Goal: Task Accomplishment & Management: Complete application form

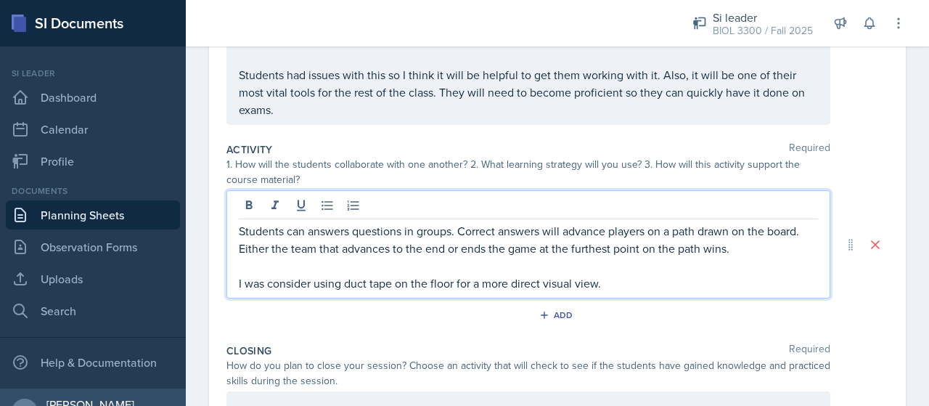
scroll to position [367, 0]
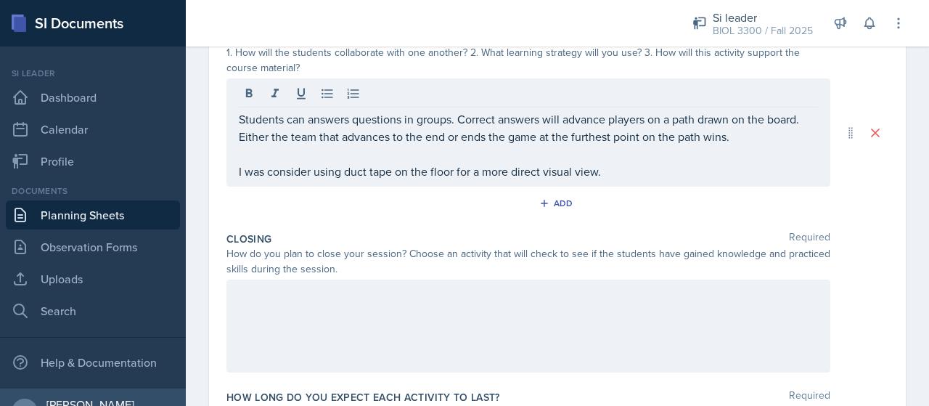
click at [385, 306] on div at bounding box center [528, 325] width 604 height 93
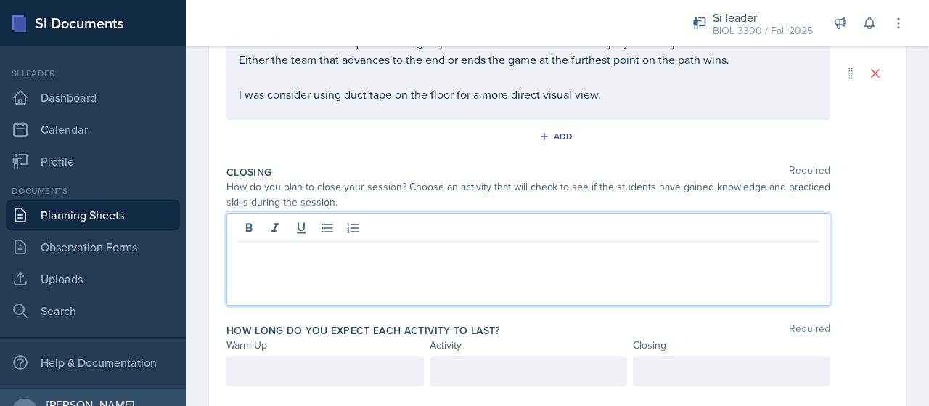
scroll to position [422, 0]
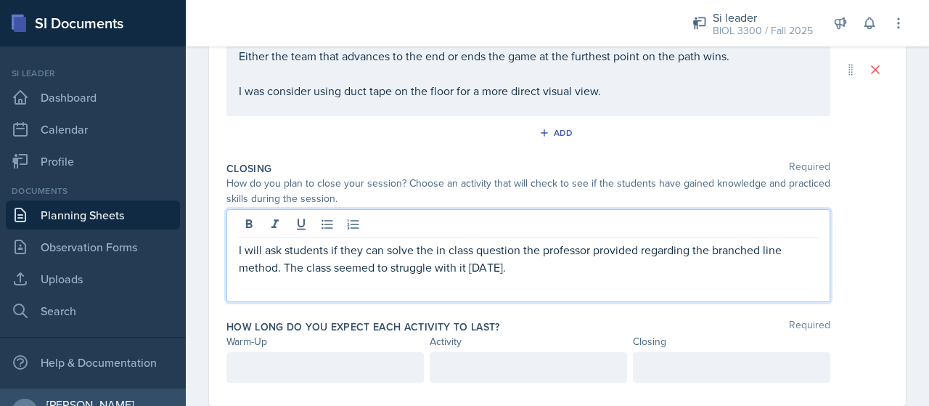
click at [253, 367] on div at bounding box center [324, 367] width 197 height 30
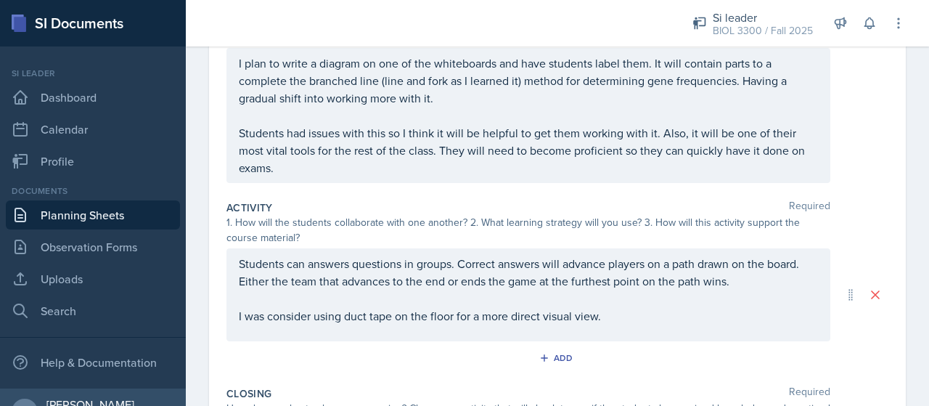
scroll to position [0, 0]
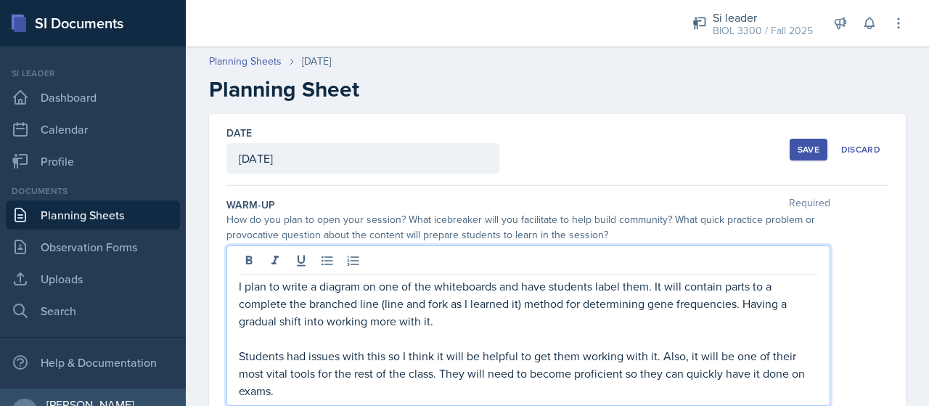
click at [634, 275] on div "I plan to write a diagram on one of the whiteboards and have students label the…" at bounding box center [528, 325] width 604 height 160
click at [642, 322] on p "I plan to write a diagram on one of the whiteboards and have students label the…" at bounding box center [528, 303] width 579 height 52
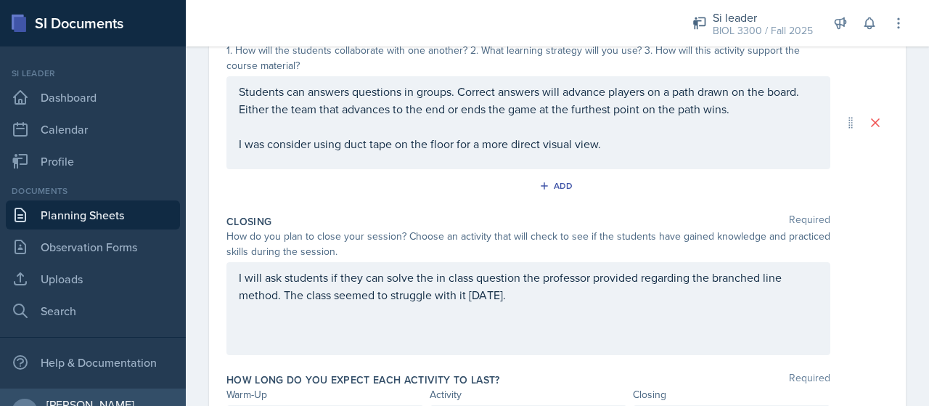
scroll to position [480, 0]
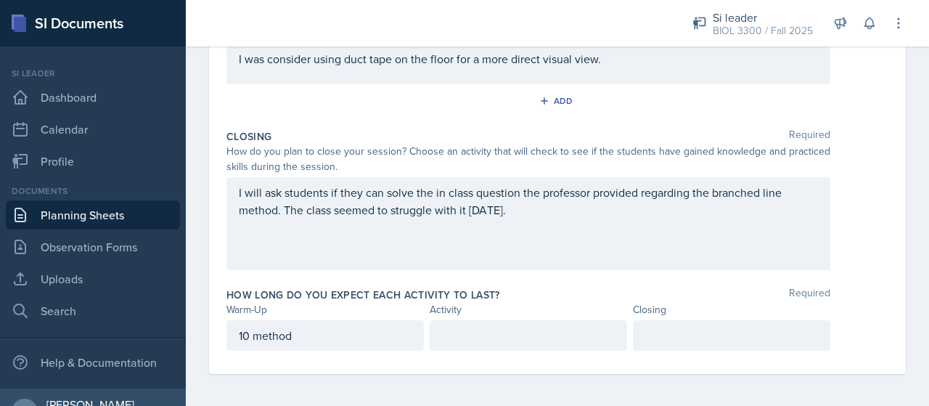
click at [335, 335] on p "10 method" at bounding box center [325, 335] width 173 height 17
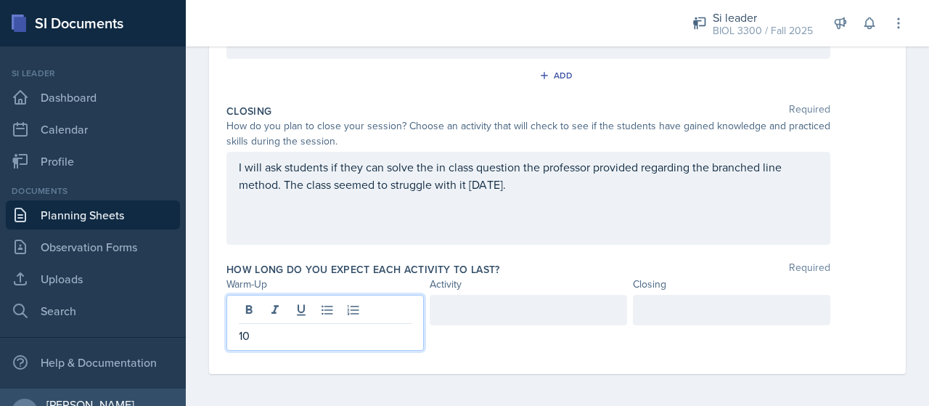
click at [711, 320] on div at bounding box center [731, 310] width 197 height 30
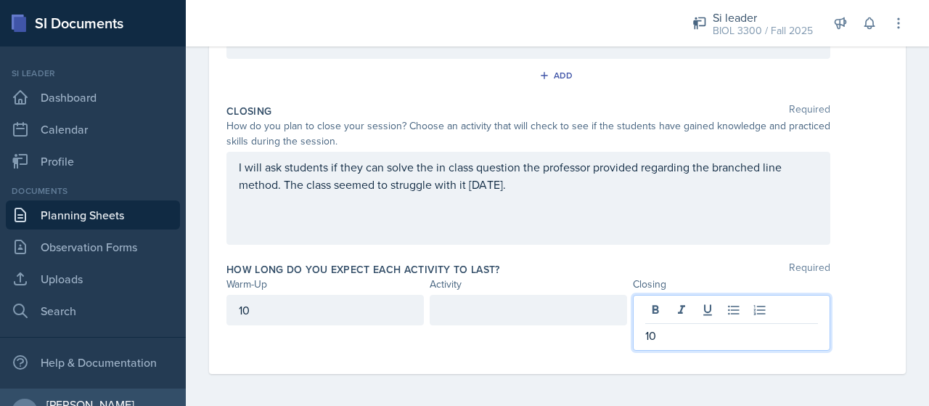
click at [581, 316] on div at bounding box center [528, 310] width 197 height 30
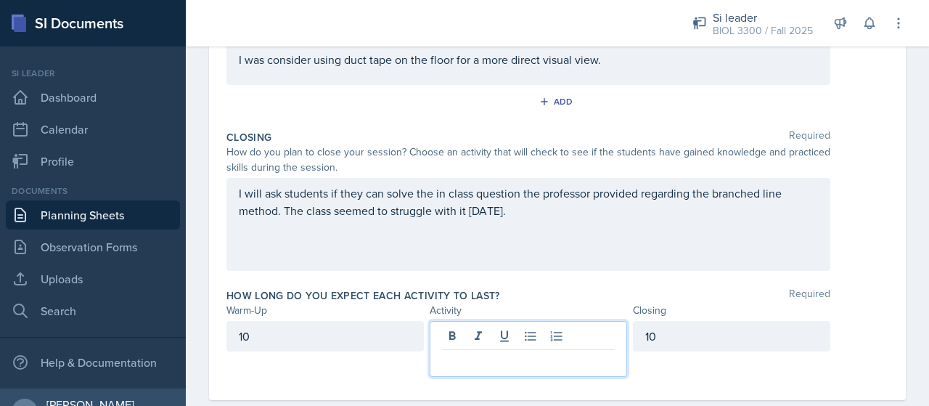
scroll to position [456, 0]
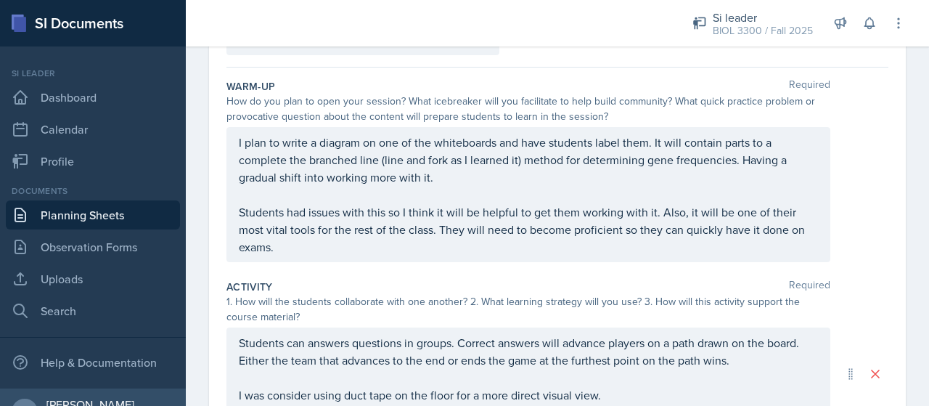
click at [576, 144] on p "I plan to write a diagram on one of the whiteboards and have students label the…" at bounding box center [528, 160] width 579 height 52
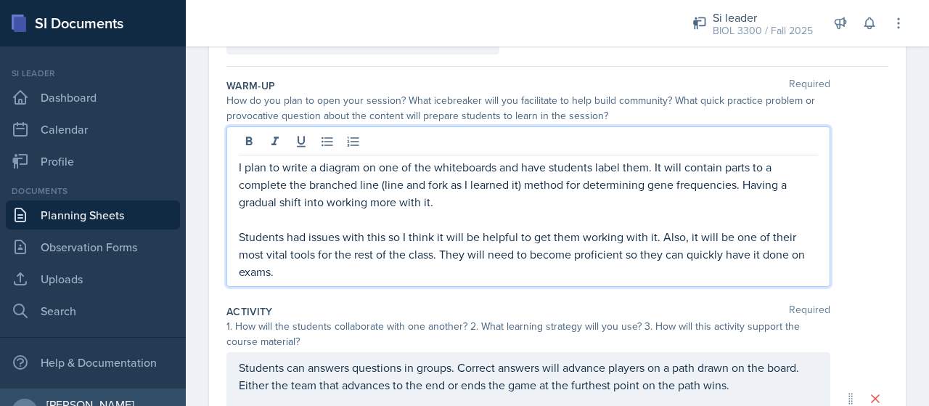
scroll to position [91, 0]
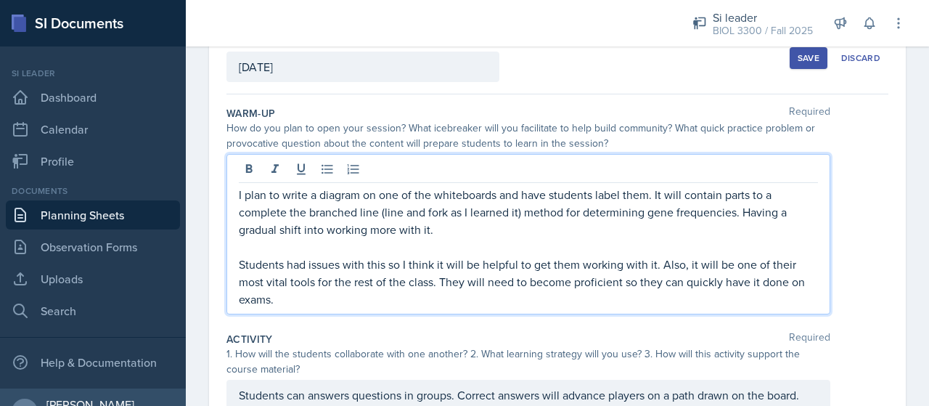
click at [576, 144] on div "How do you plan to open your session? What icebreaker will you facilitate to he…" at bounding box center [528, 135] width 604 height 30
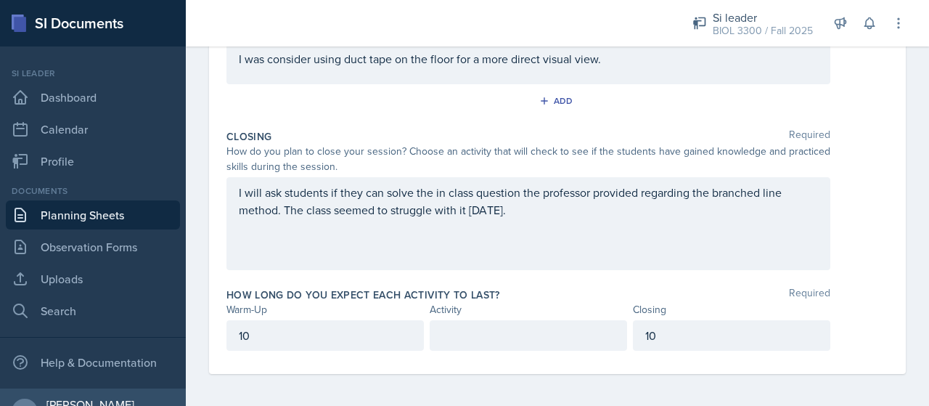
click at [388, 323] on div "10" at bounding box center [324, 335] width 197 height 30
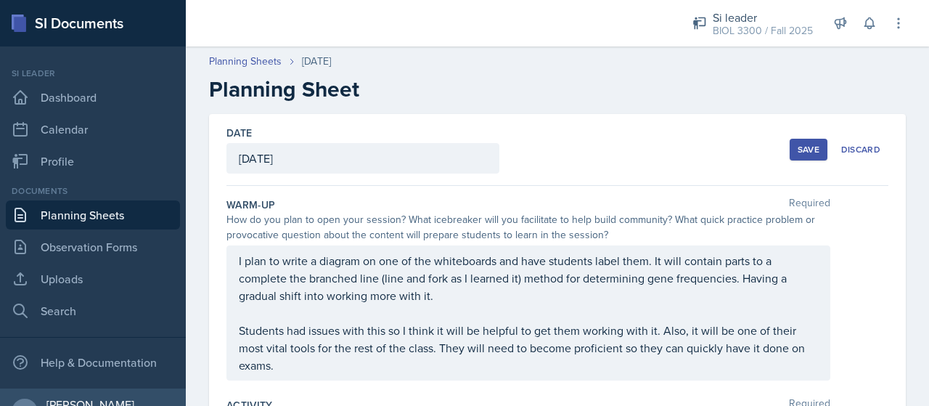
scroll to position [0, 0]
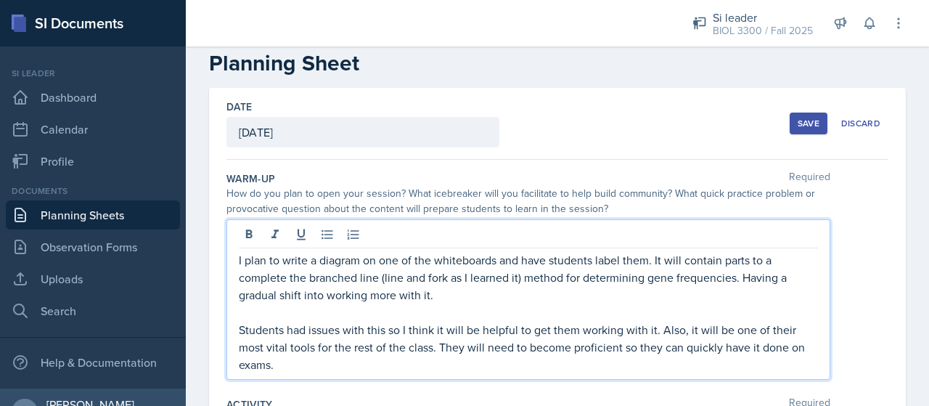
click at [544, 251] on p "I plan to write a diagram on one of the whiteboards and have students label the…" at bounding box center [528, 277] width 579 height 52
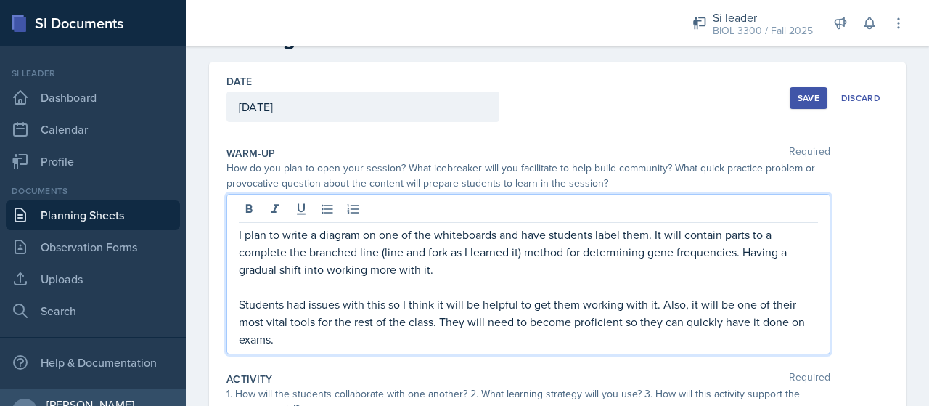
click at [578, 258] on p "I plan to write a diagram on one of the whiteboards and have students label the…" at bounding box center [528, 252] width 579 height 52
click at [582, 265] on p "I plan to write a diagram on one of the whiteboards and have students label the…" at bounding box center [528, 252] width 579 height 52
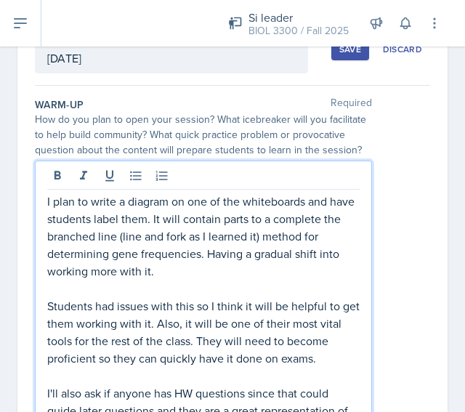
scroll to position [116, 0]
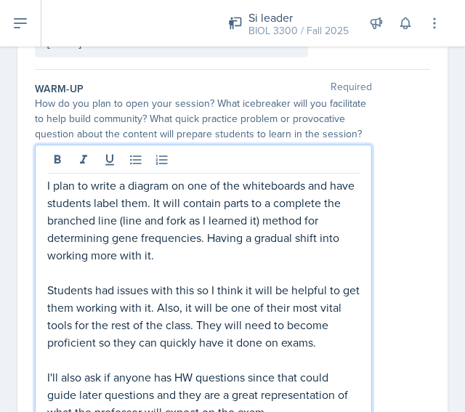
click at [218, 281] on p at bounding box center [203, 271] width 312 height 17
click at [212, 256] on p "I plan to write a diagram on one of the whiteboards and have students label the…" at bounding box center [203, 219] width 312 height 87
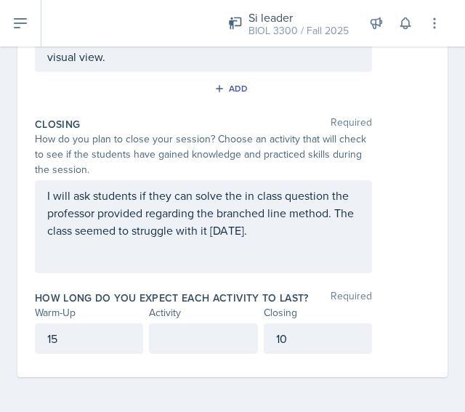
scroll to position [716, 0]
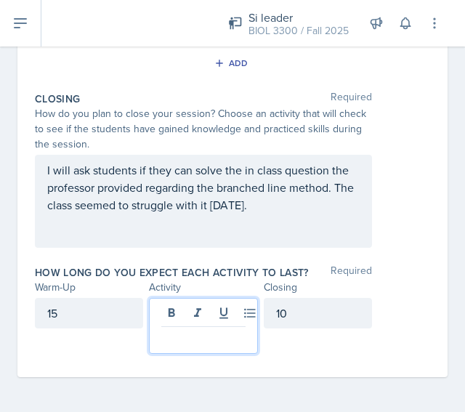
click at [170, 337] on p at bounding box center [202, 338] width 83 height 17
click at [66, 328] on div "15" at bounding box center [89, 313] width 108 height 30
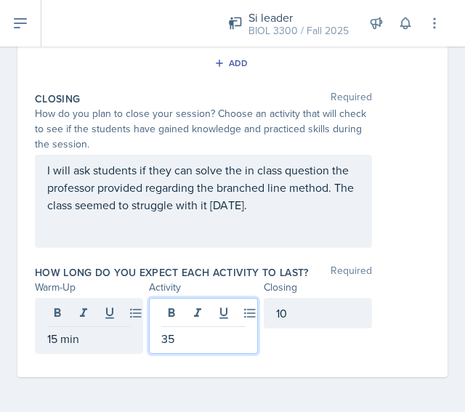
click at [193, 346] on div "35" at bounding box center [203, 326] width 108 height 56
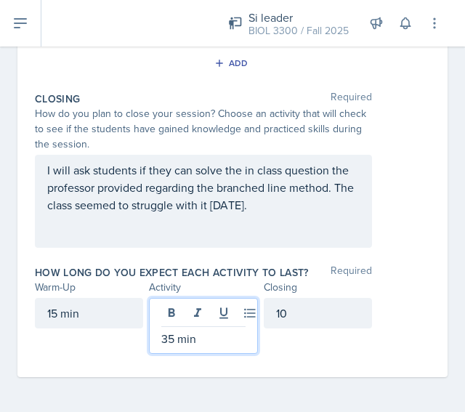
click at [306, 328] on div "10" at bounding box center [317, 313] width 108 height 30
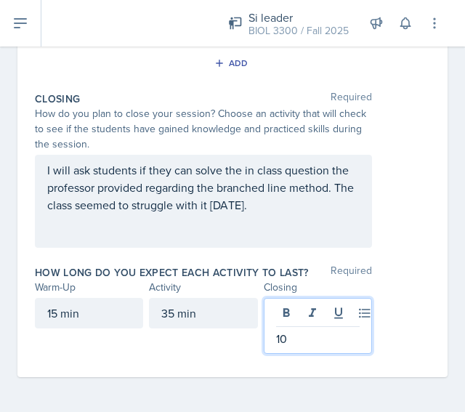
scroll to position [713, 0]
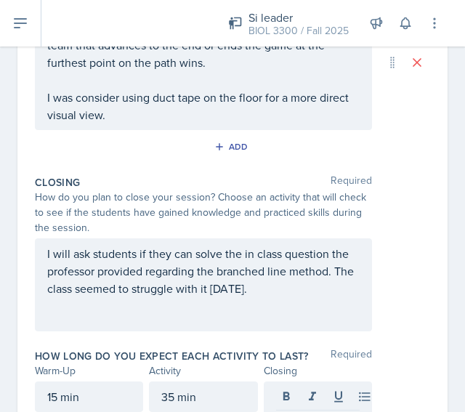
click at [126, 331] on div "I will ask students if they can solve the in class question the professor provi…" at bounding box center [203, 284] width 337 height 93
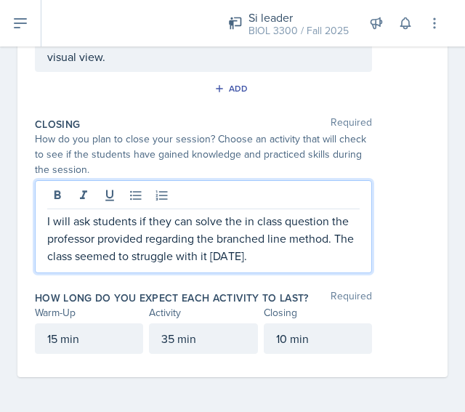
scroll to position [691, 0]
click at [398, 235] on div "I will ask students if they can solve the in class question the professor provi…" at bounding box center [232, 226] width 395 height 93
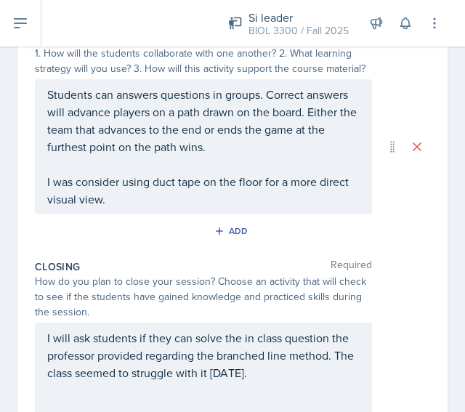
scroll to position [499, 0]
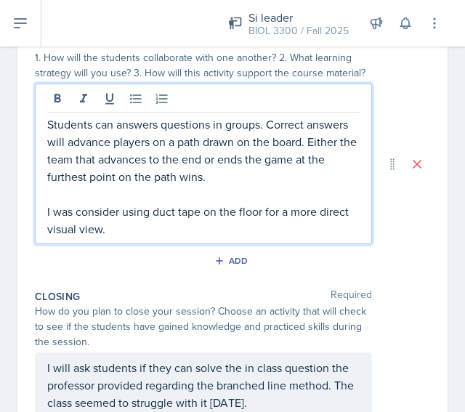
click at [309, 234] on p "I was consider using duct tape on the floor for a more direct visual view." at bounding box center [203, 219] width 312 height 35
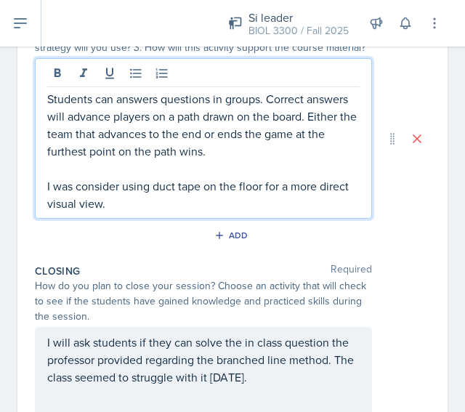
click at [22, 160] on div "Date [DATE] [DATE] 27 28 29 30 31 1 2 3 4 5 6 7 8 9 10 11 12 13 14 15 16 17 18 …" at bounding box center [232, 56] width 430 height 934
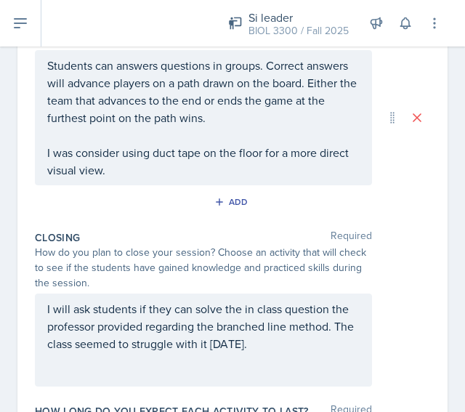
scroll to position [536, 0]
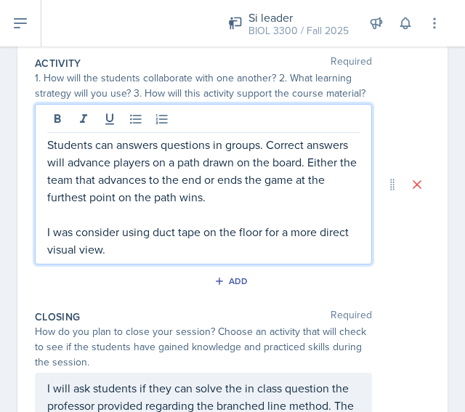
click at [258, 205] on p "Students can answers questions in groups. Correct answers will advance players …" at bounding box center [203, 171] width 312 height 70
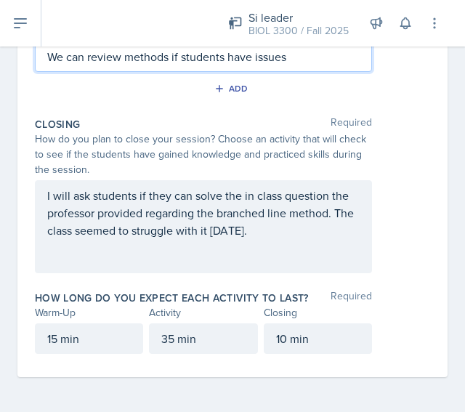
scroll to position [750, 0]
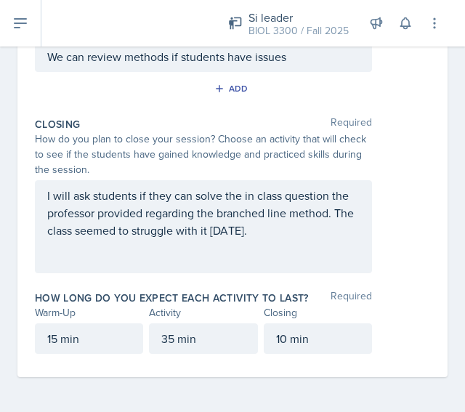
click at [297, 297] on label "How long do you expect each activity to last?" at bounding box center [172, 297] width 274 height 15
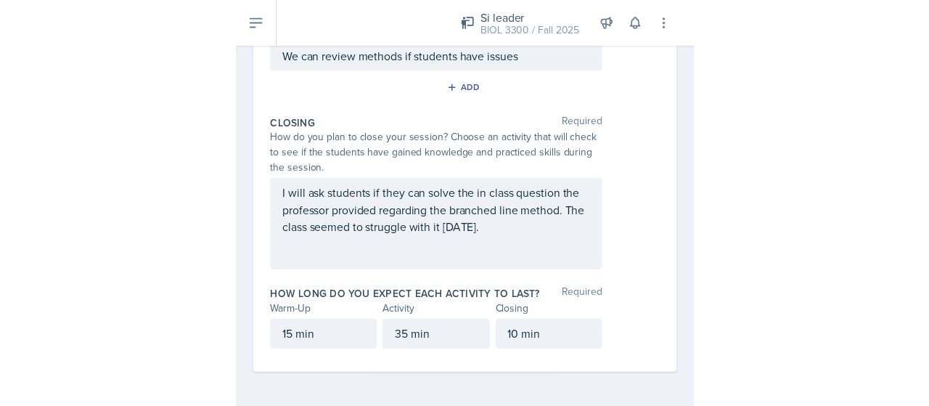
scroll to position [726, 0]
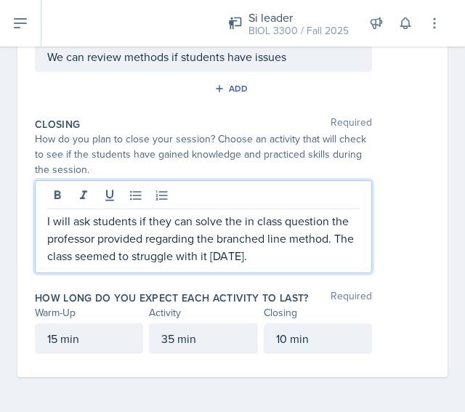
click at [126, 233] on p "I will ask students if they can solve the in class question the professor provi…" at bounding box center [203, 238] width 312 height 52
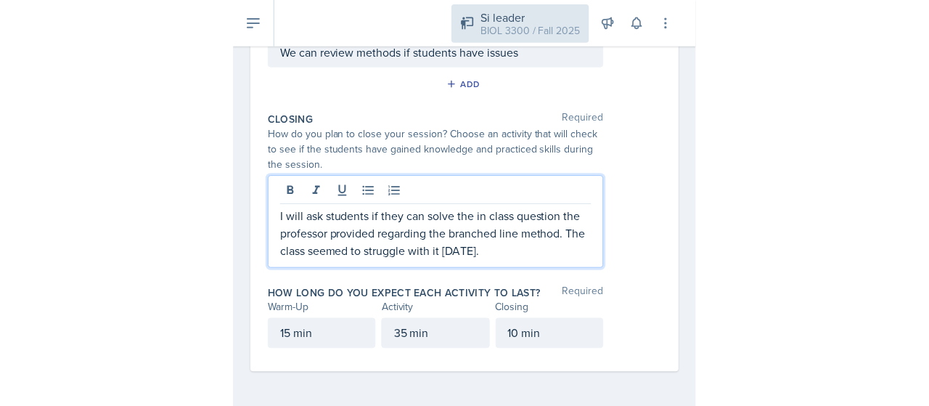
scroll to position [531, 0]
